Goal: Information Seeking & Learning: Find specific fact

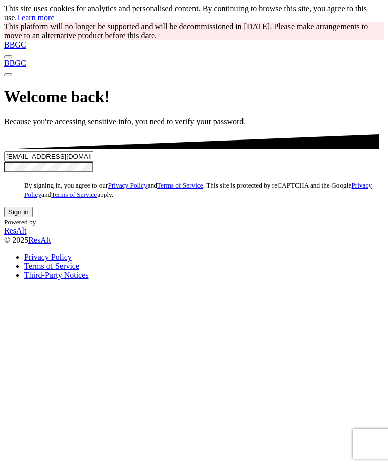
scroll to position [48, 0]
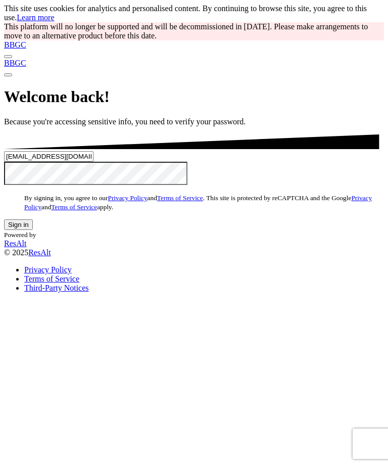
click at [33, 230] on button "Sign in" at bounding box center [18, 224] width 29 height 11
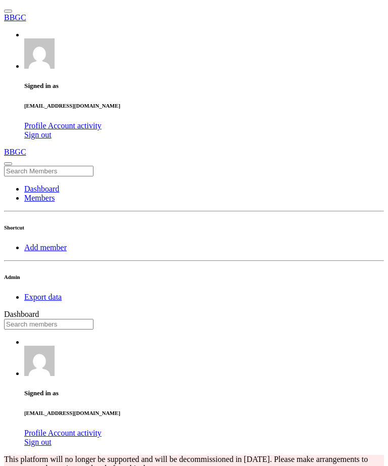
scroll to position [504762, 504729]
click at [93, 319] on input "text" at bounding box center [48, 324] width 89 height 11
type input "marshal"
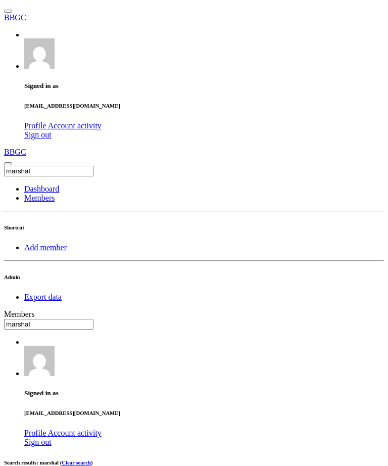
click at [93, 319] on input "text" at bounding box center [48, 324] width 89 height 11
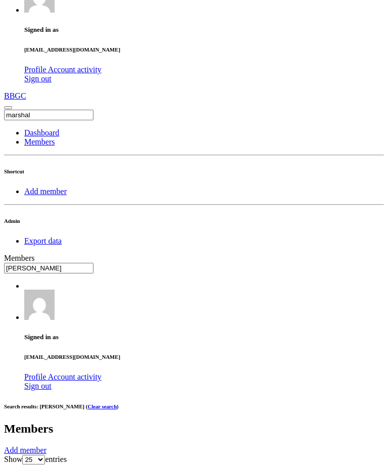
scroll to position [55, 0]
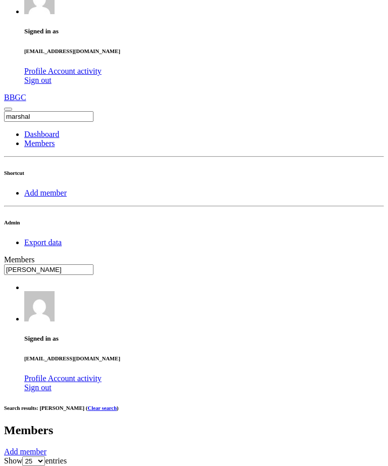
type input "jake"
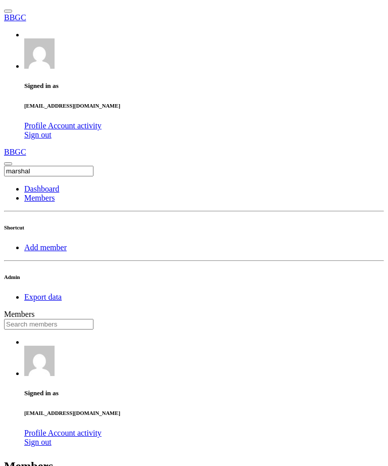
click at [93, 319] on input "text" at bounding box center [48, 324] width 89 height 11
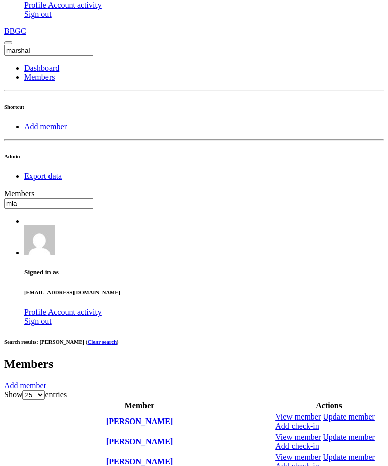
type input "mia"
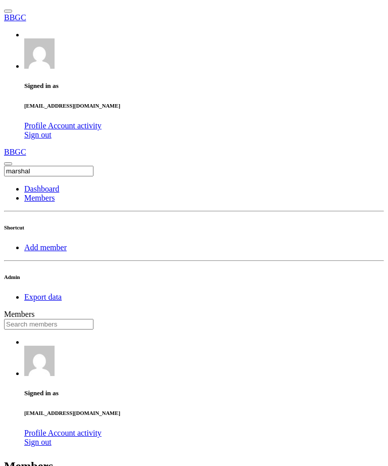
click at [93, 319] on input "text" at bounding box center [48, 324] width 89 height 11
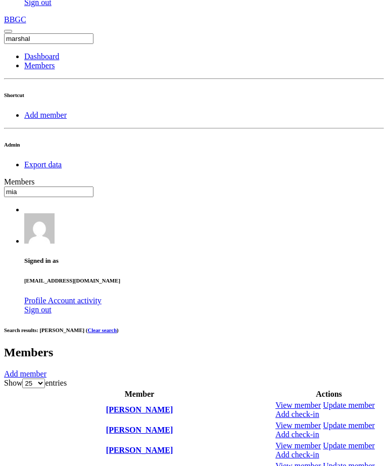
type input "mia"
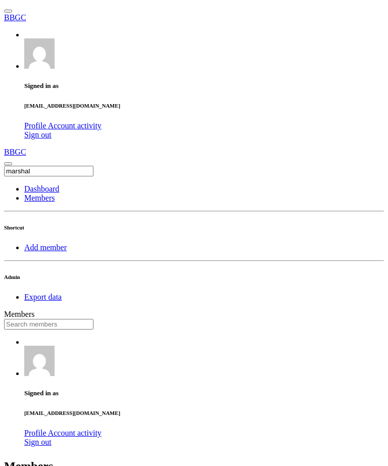
click at [93, 319] on input "text" at bounding box center [48, 324] width 89 height 11
type input "eddie"
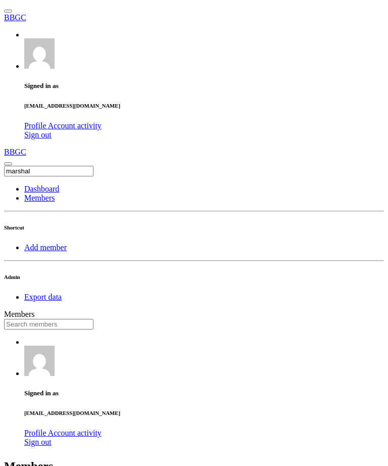
click at [93, 319] on input "text" at bounding box center [48, 324] width 89 height 11
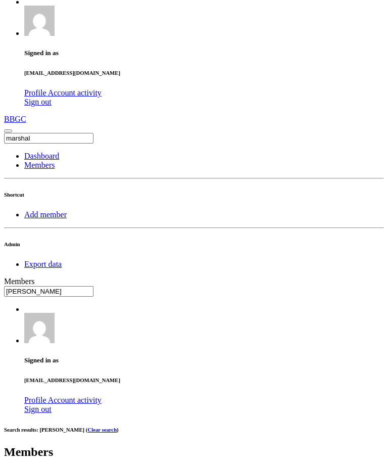
scroll to position [86, 0]
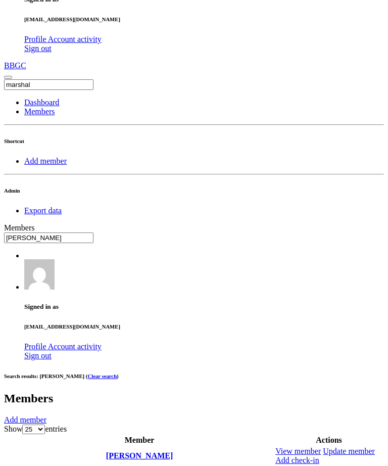
type input "harry"
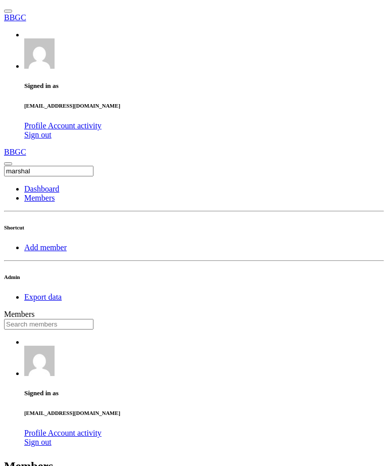
click at [93, 319] on input "text" at bounding box center [48, 324] width 89 height 11
type input "tobiu"
click at [93, 319] on input "text" at bounding box center [48, 324] width 89 height 11
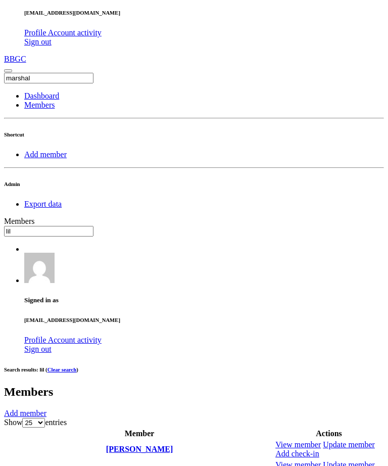
scroll to position [102, 0]
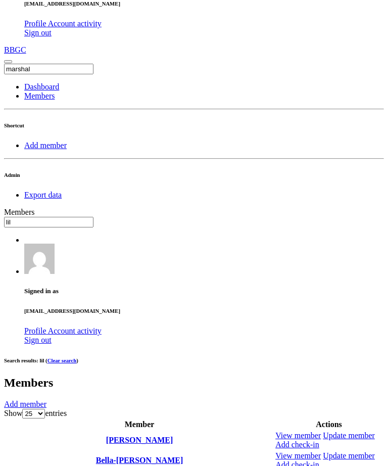
type input "lil"
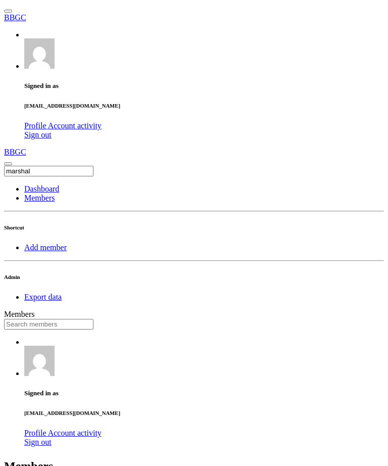
click at [93, 319] on input "text" at bounding box center [48, 324] width 89 height 11
type input "gray"
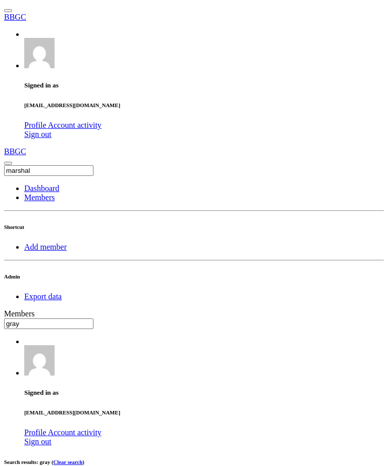
click at [93, 318] on input "gray" at bounding box center [48, 323] width 89 height 11
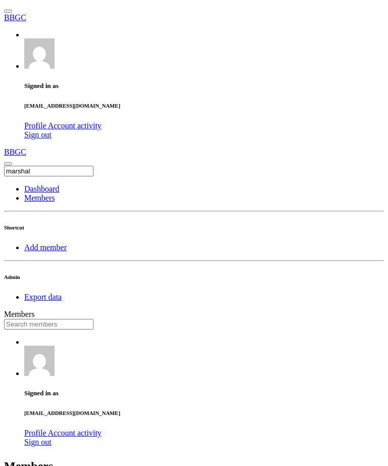
click at [93, 319] on input "text" at bounding box center [48, 324] width 89 height 11
type input "darc"
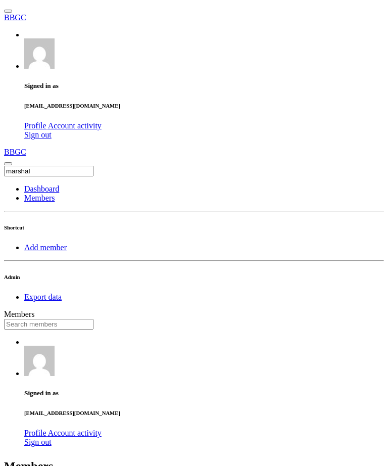
click at [93, 319] on input "text" at bounding box center [48, 324] width 89 height 11
type input "miley"
click at [93, 319] on input "text" at bounding box center [48, 324] width 89 height 11
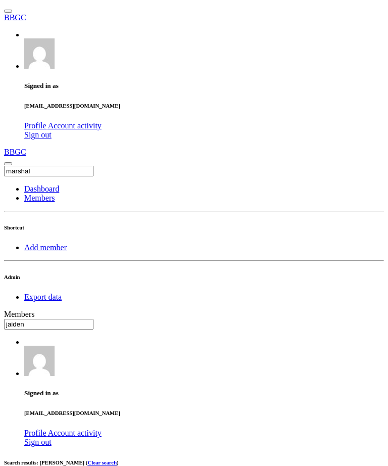
type input "jaiden"
click at [93, 319] on input "text" at bounding box center [48, 324] width 89 height 11
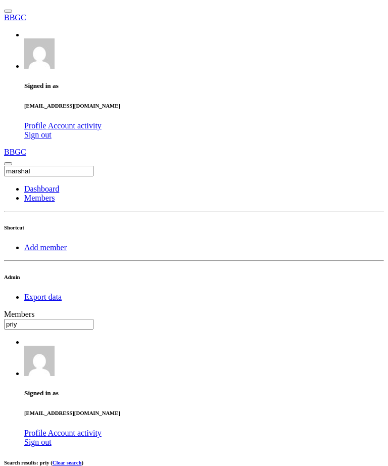
type input "priy"
click at [93, 319] on input "text" at bounding box center [48, 324] width 89 height 11
type input "kad"
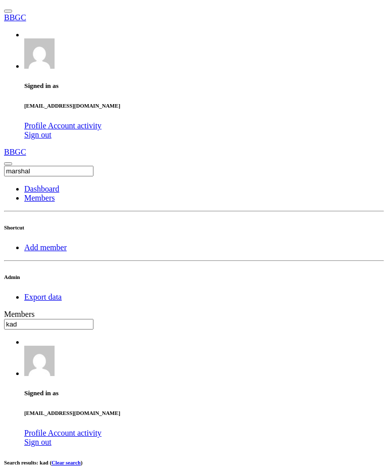
click at [93, 319] on input "text" at bounding box center [48, 324] width 89 height 11
type input "esm"
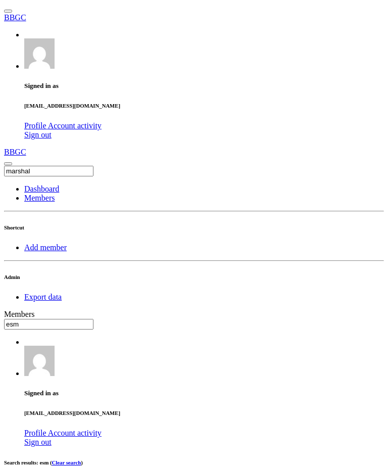
click at [93, 319] on input "text" at bounding box center [48, 324] width 89 height 11
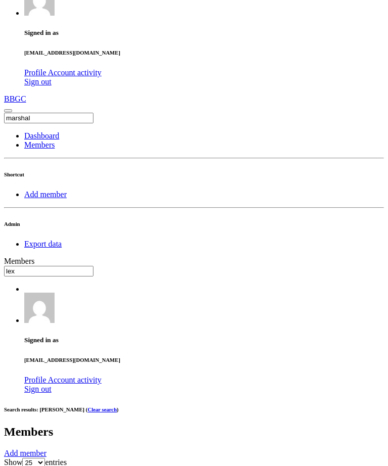
scroll to position [83, 0]
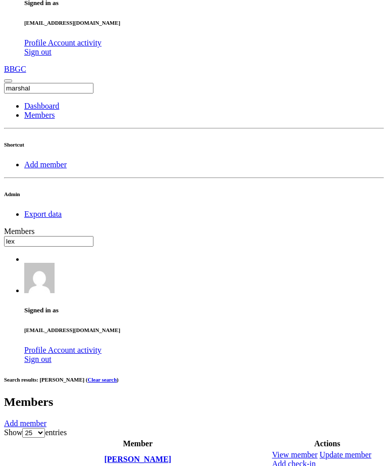
type input "lex"
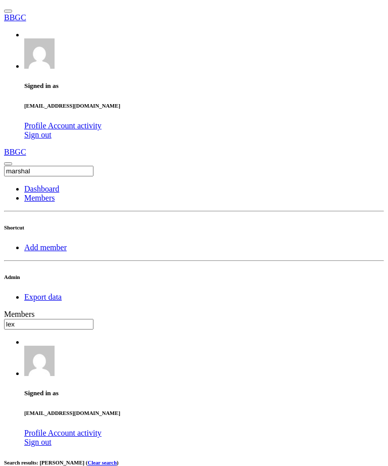
scroll to position [0, 0]
